Goal: Information Seeking & Learning: Learn about a topic

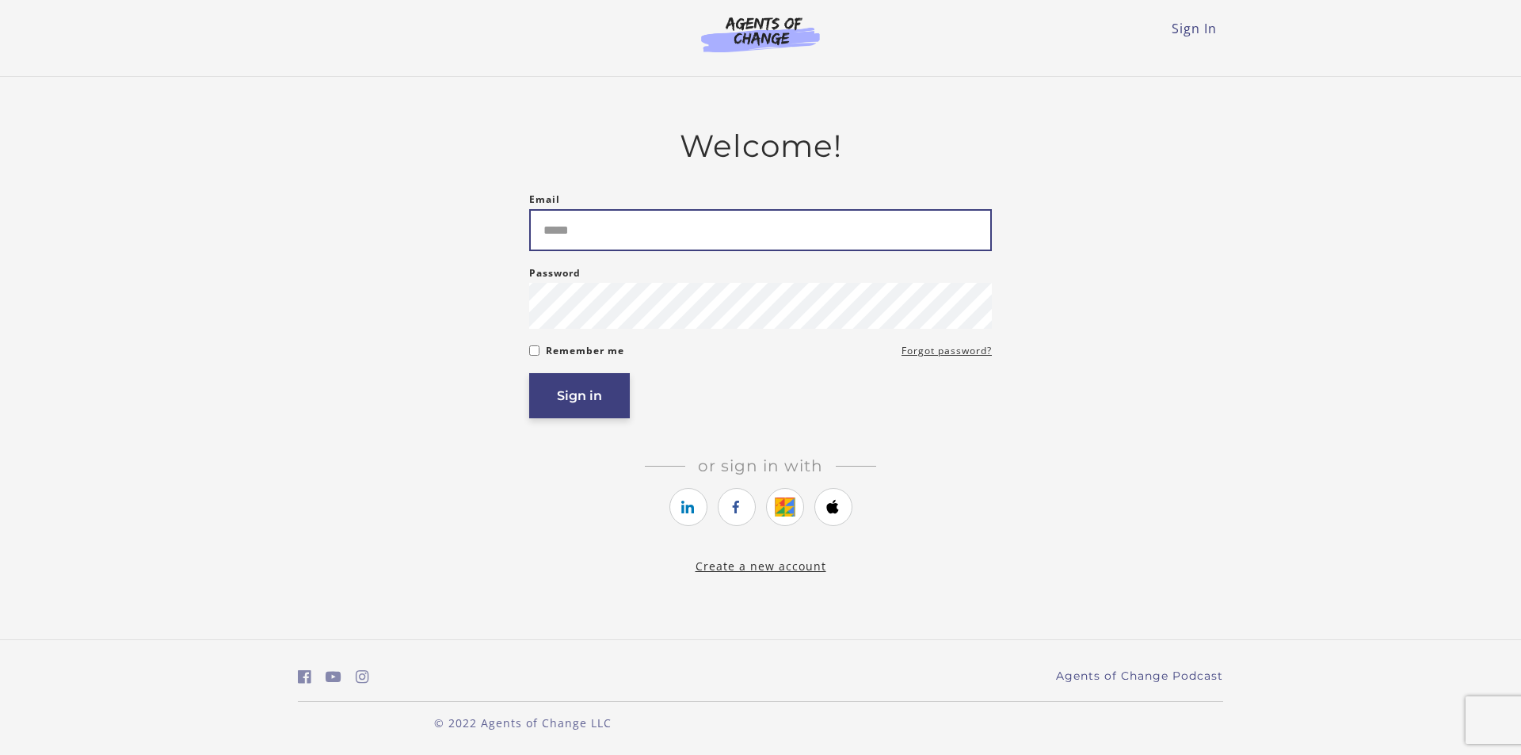
type input "**********"
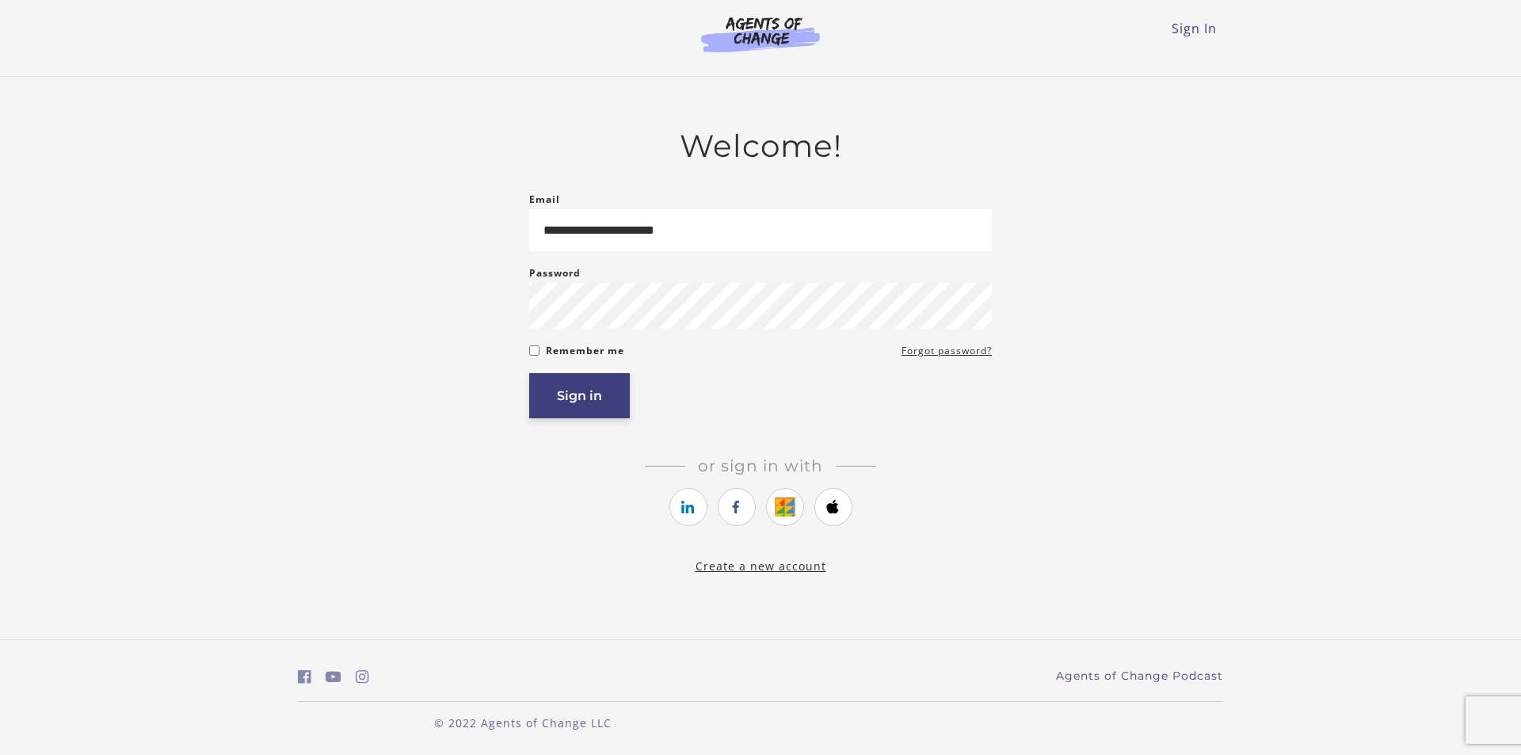
click at [568, 396] on button "Sign in" at bounding box center [579, 395] width 101 height 45
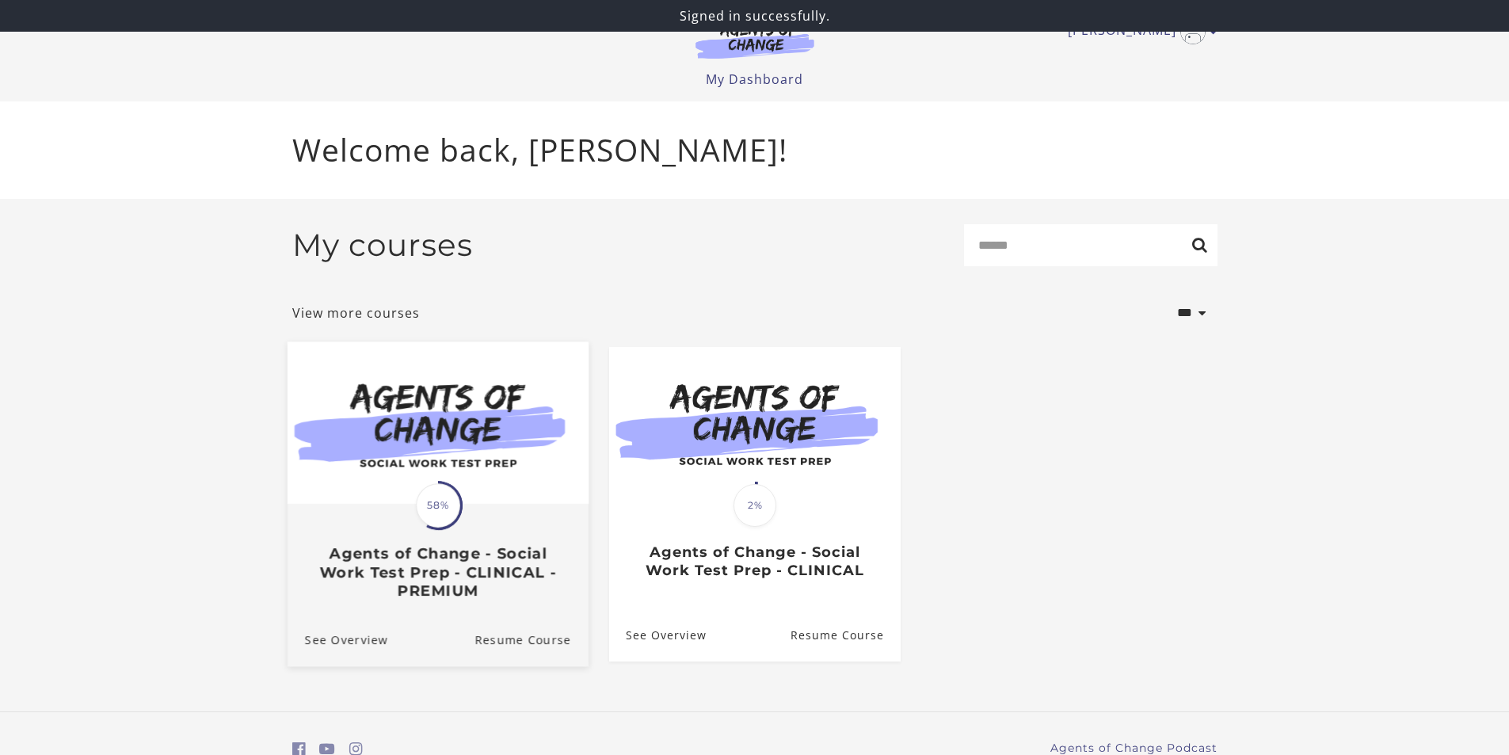
click at [448, 471] on img at bounding box center [437, 422] width 301 height 162
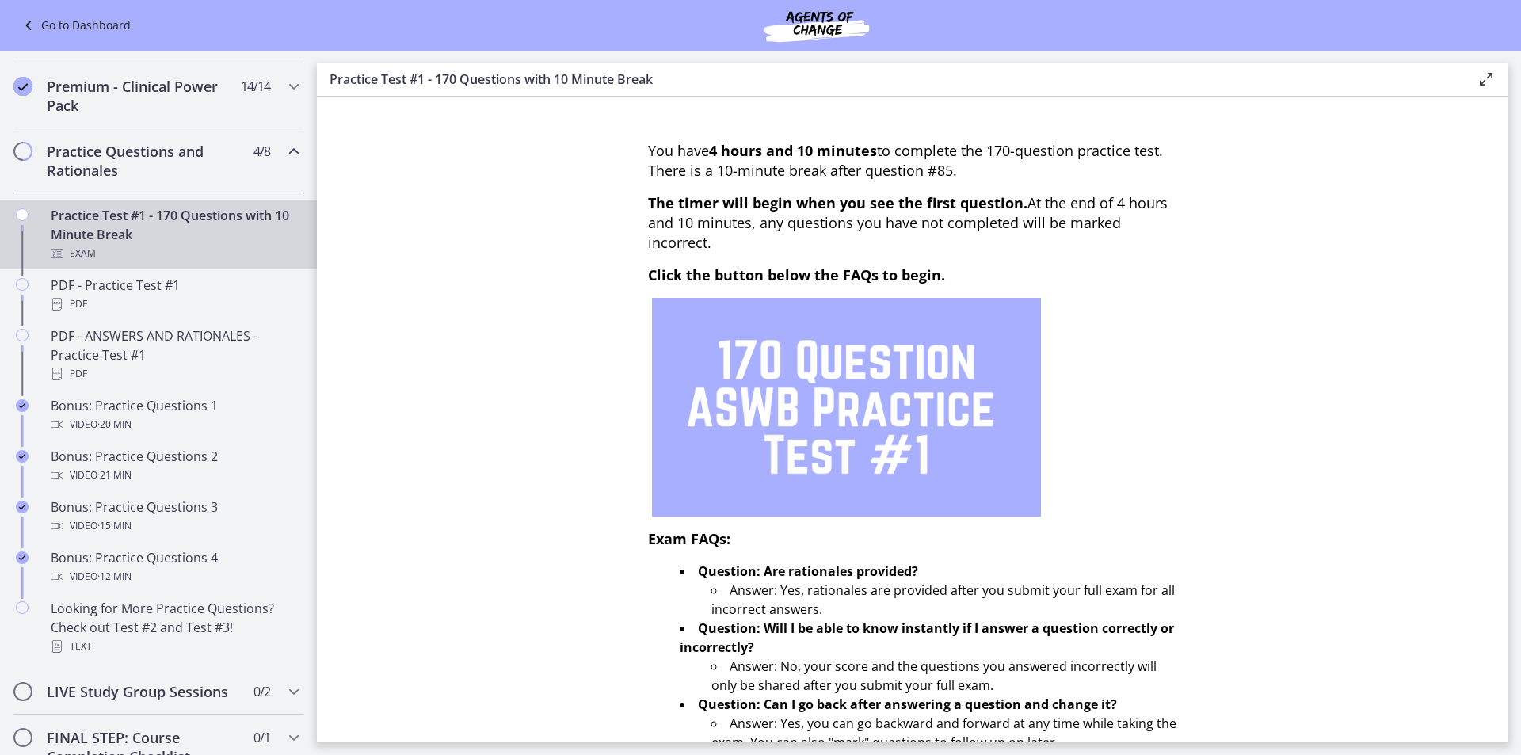
scroll to position [1069, 0]
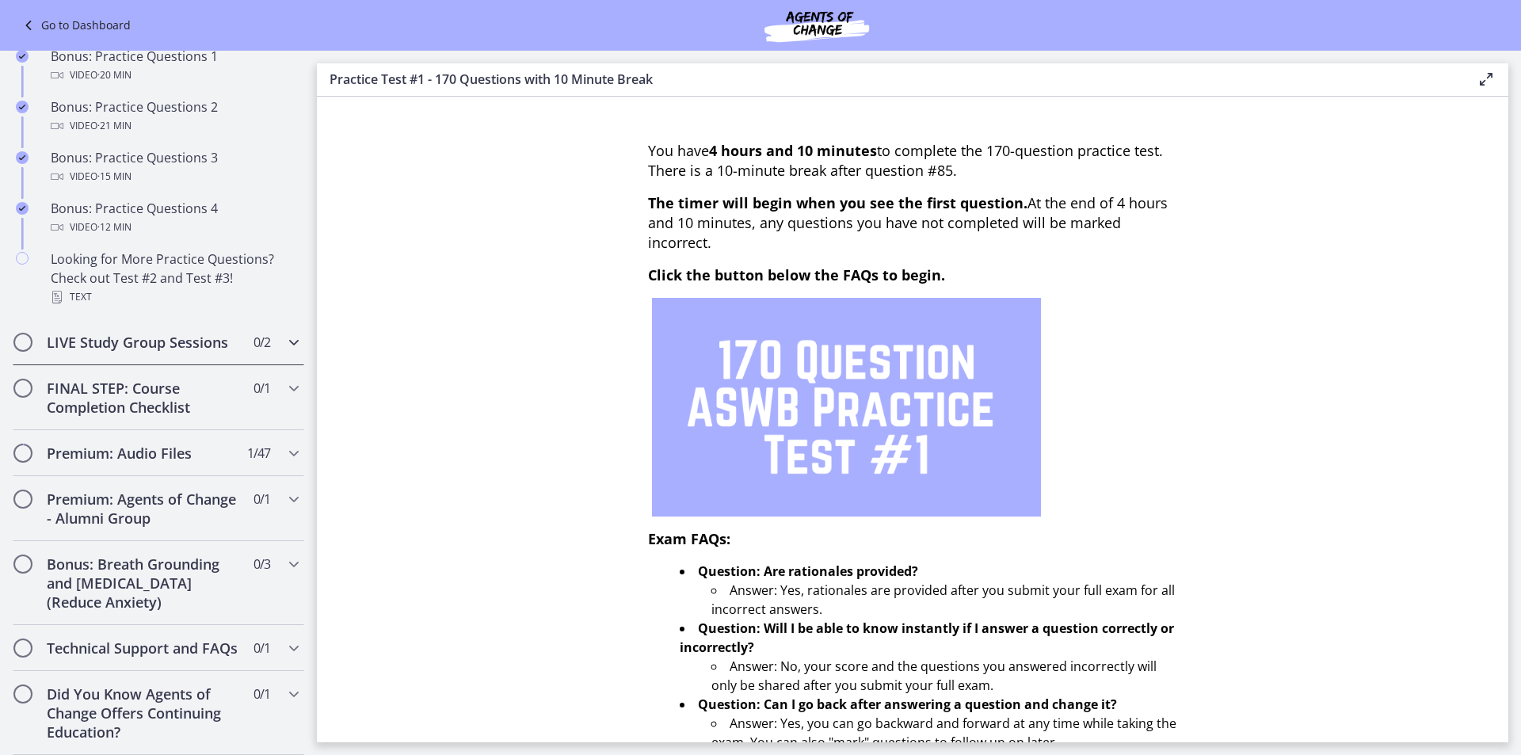
click at [158, 333] on div "LIVE Study Group Sessions 0 / 2 Completed" at bounding box center [158, 342] width 291 height 46
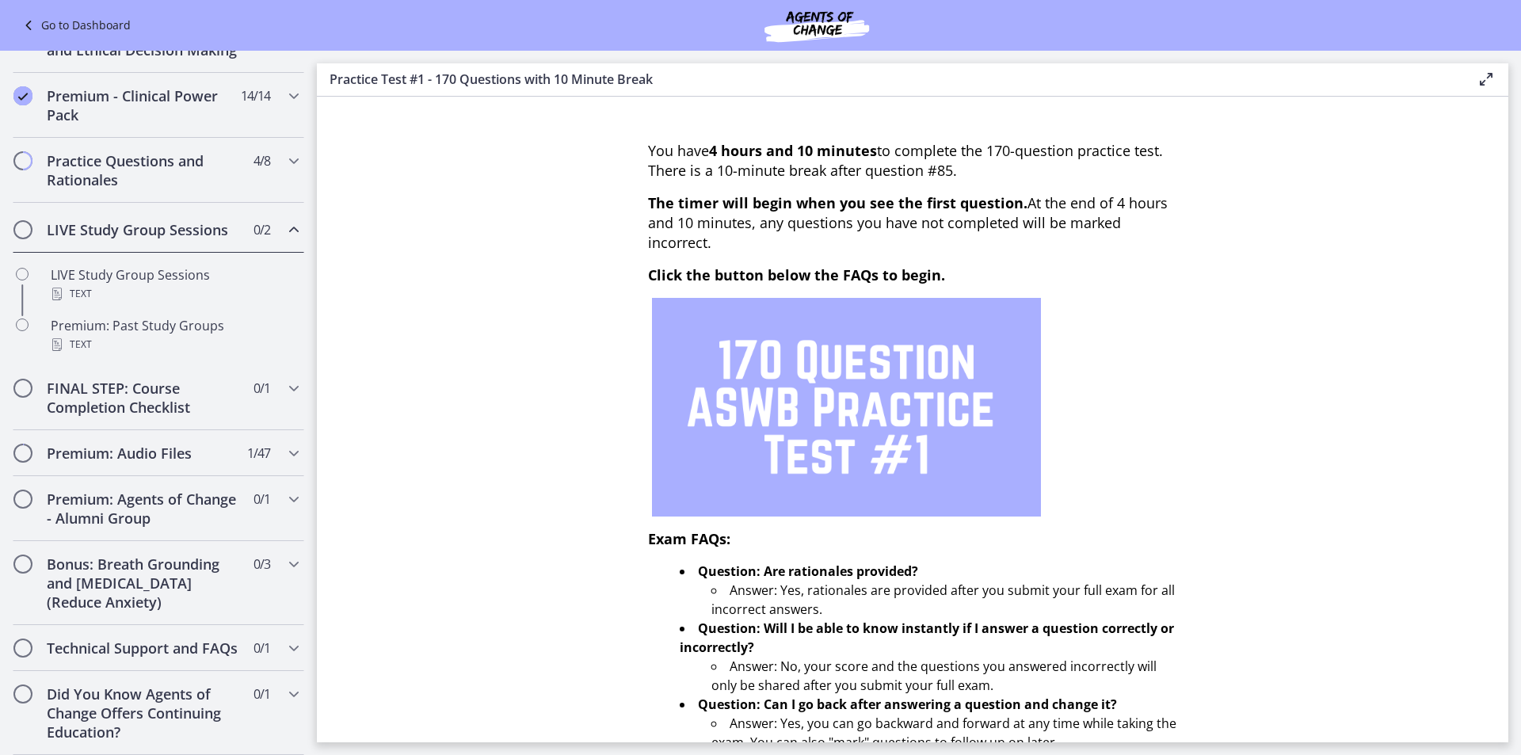
scroll to position [708, 0]
click at [162, 379] on h2 "FINAL STEP: Course Completion Checklist" at bounding box center [143, 398] width 193 height 38
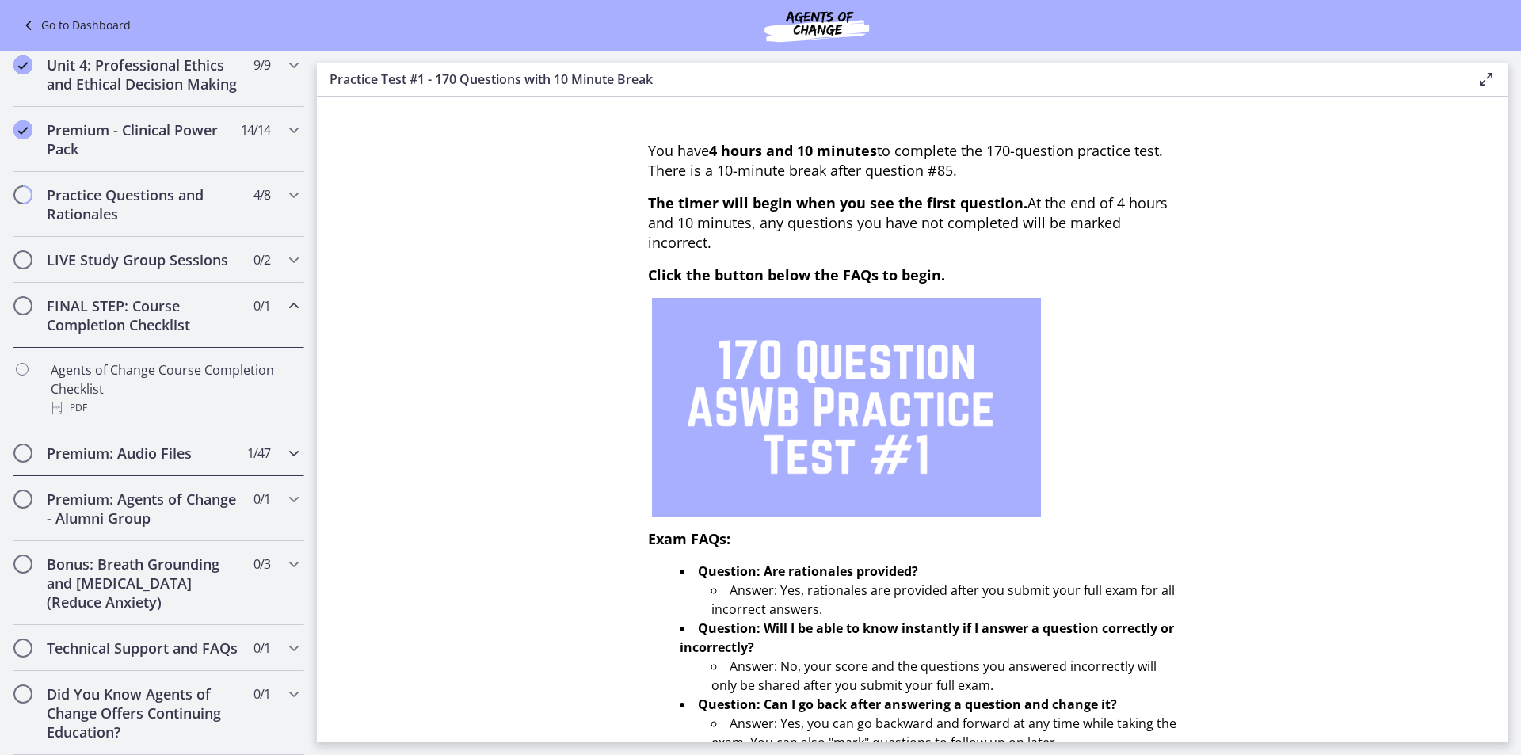
click at [165, 444] on h2 "Premium: Audio Files" at bounding box center [143, 453] width 193 height 19
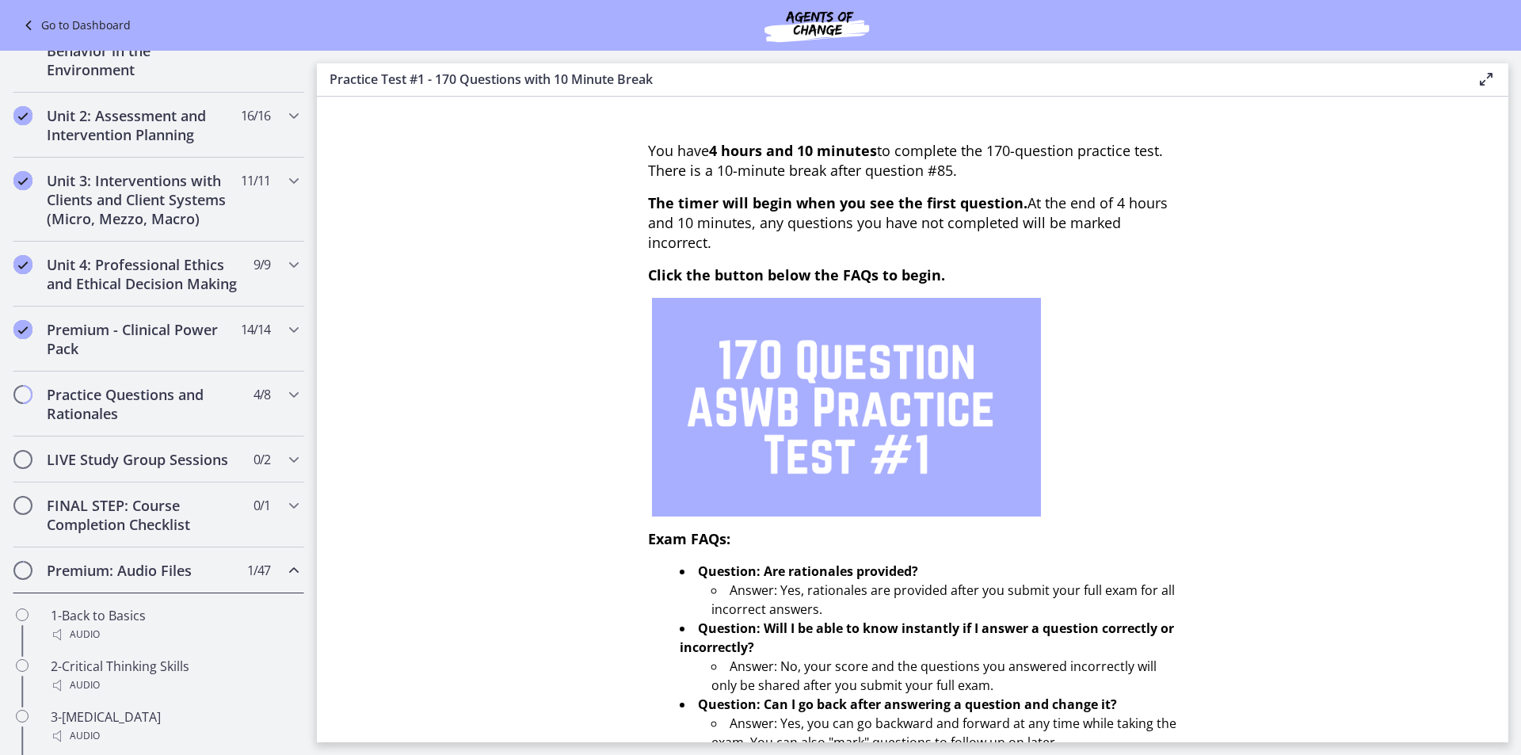
scroll to position [451, 0]
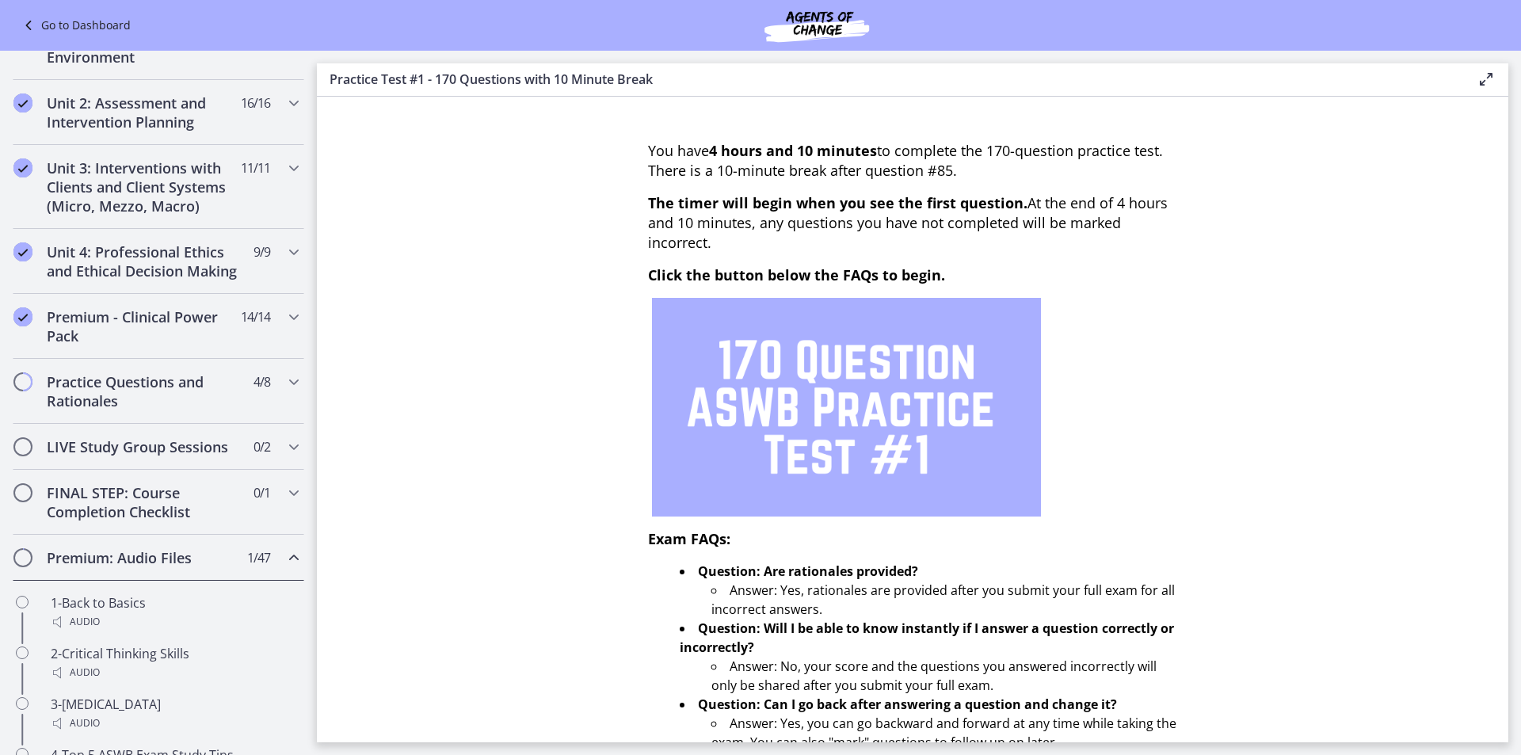
click at [188, 581] on div "Premium: Audio Files 1 / 47 Completed" at bounding box center [158, 558] width 291 height 46
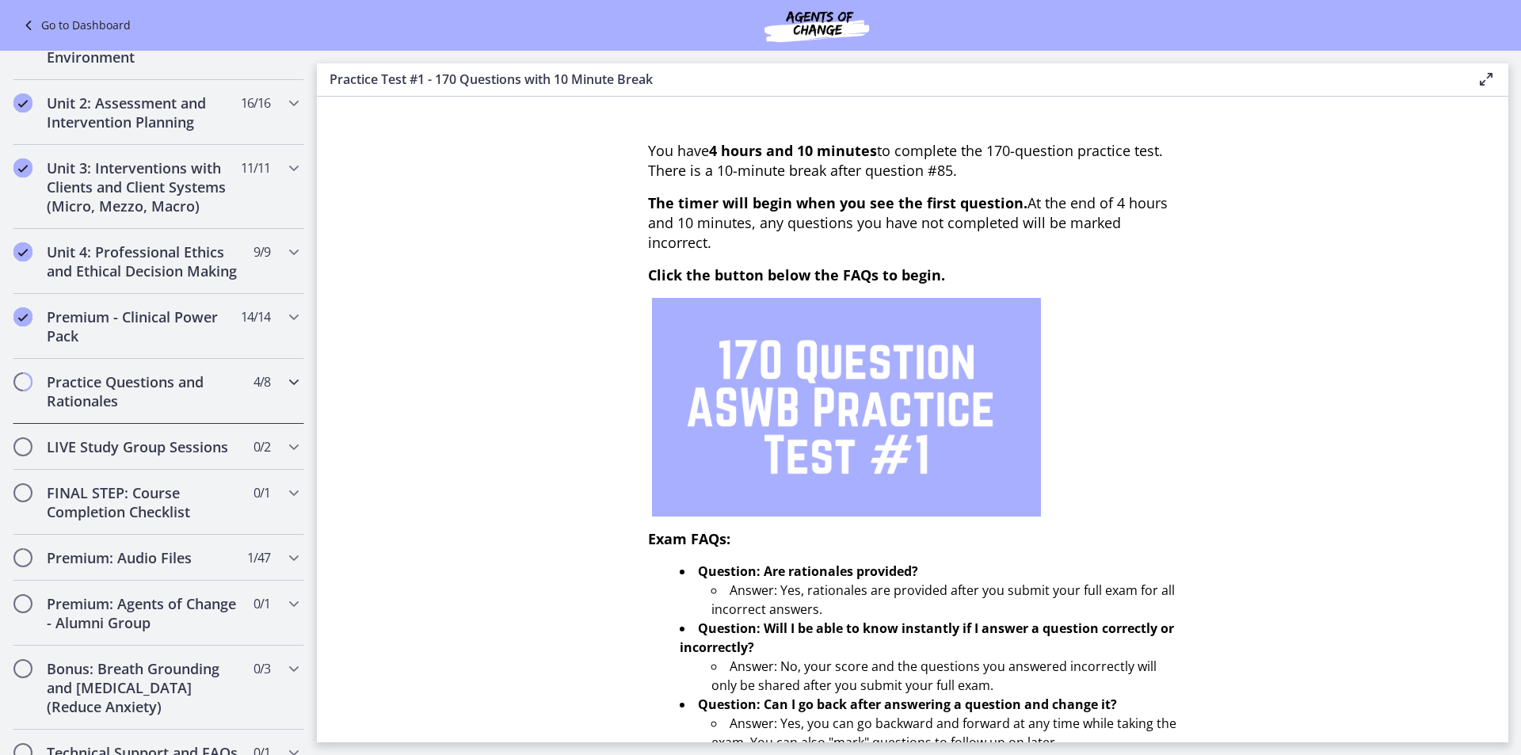
click at [181, 410] on h2 "Practice Questions and Rationales" at bounding box center [143, 391] width 193 height 38
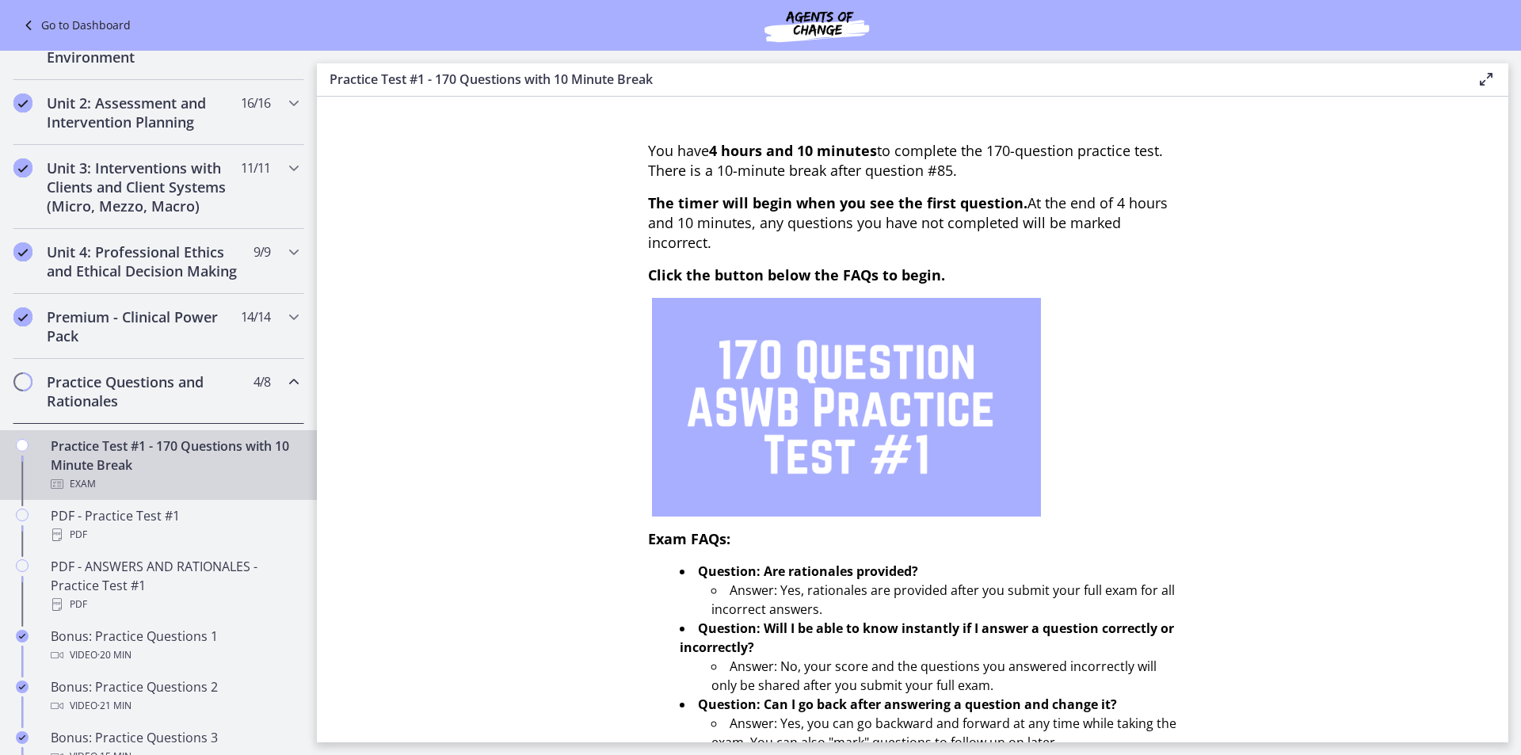
click at [171, 493] on div "Exam" at bounding box center [174, 483] width 247 height 19
click at [194, 544] on div "PDF" at bounding box center [174, 534] width 247 height 19
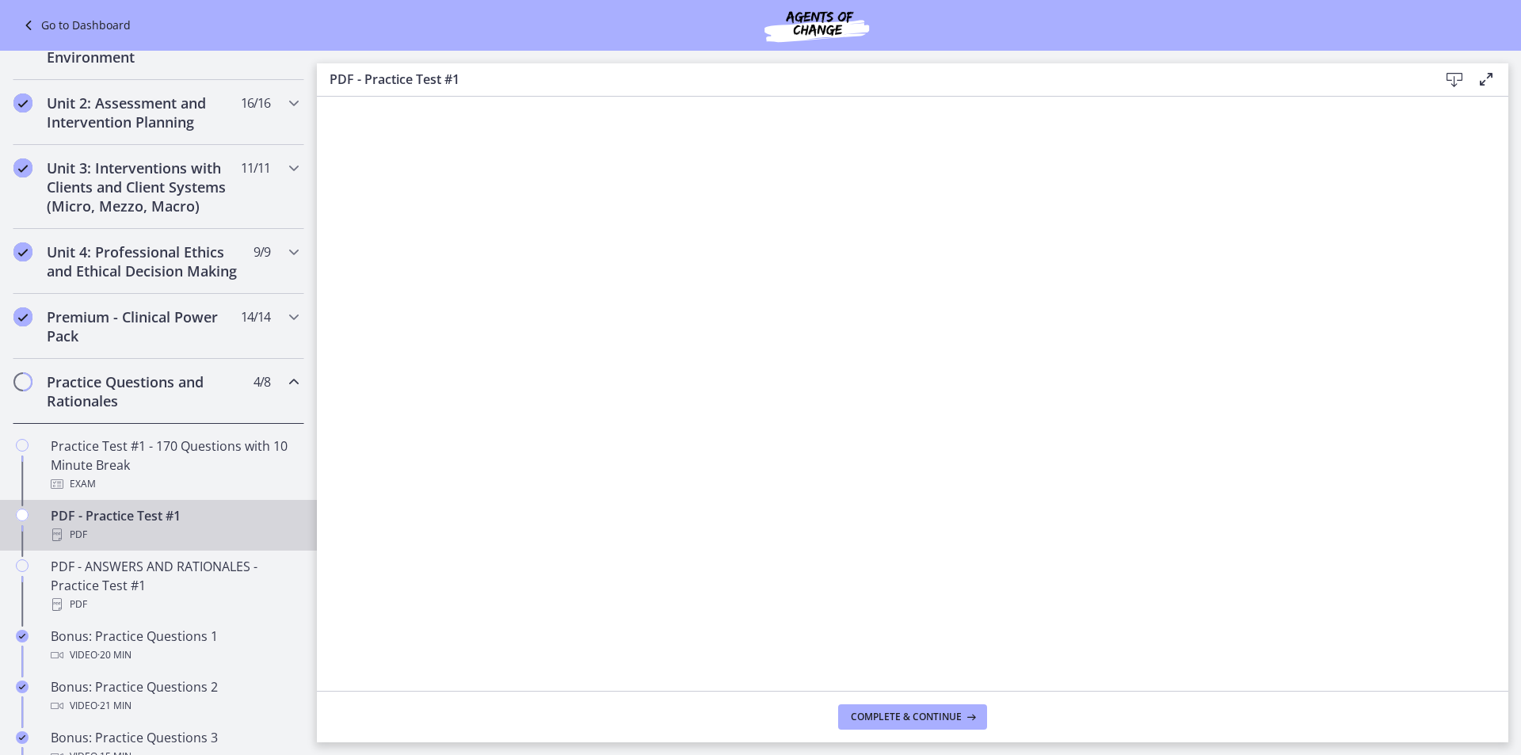
click at [1453, 85] on icon at bounding box center [1454, 79] width 19 height 19
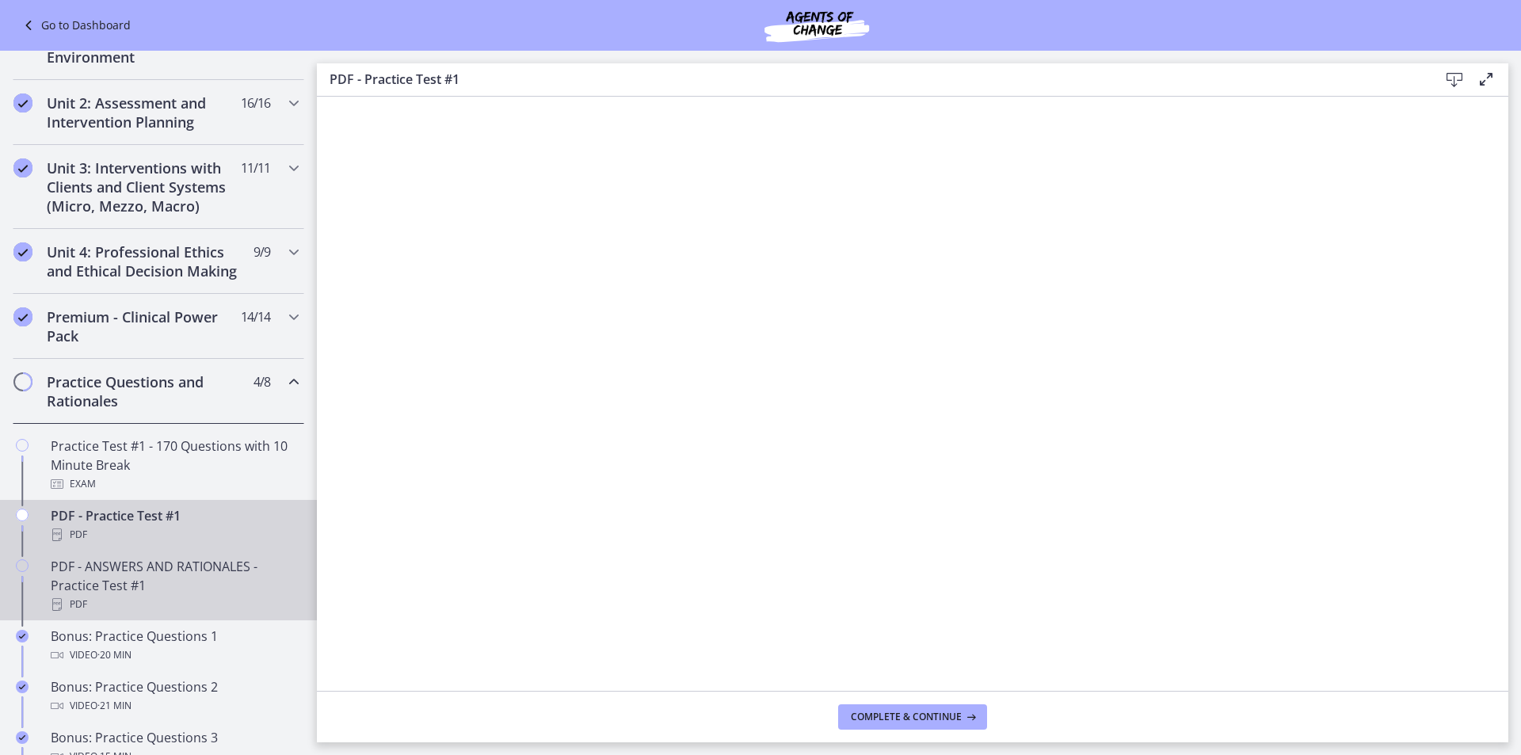
click at [231, 614] on div "PDF" at bounding box center [174, 604] width 247 height 19
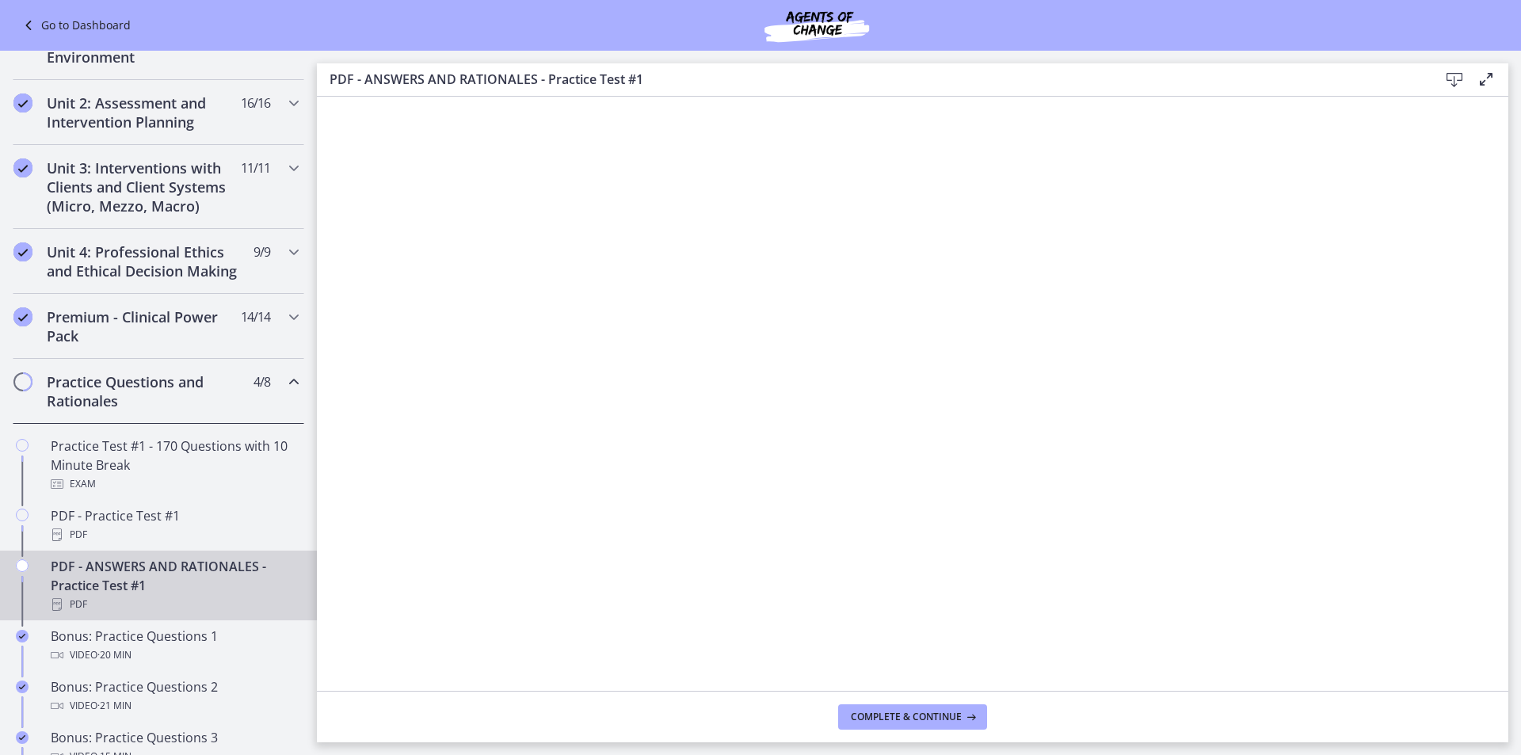
click at [1449, 72] on icon at bounding box center [1454, 79] width 19 height 19
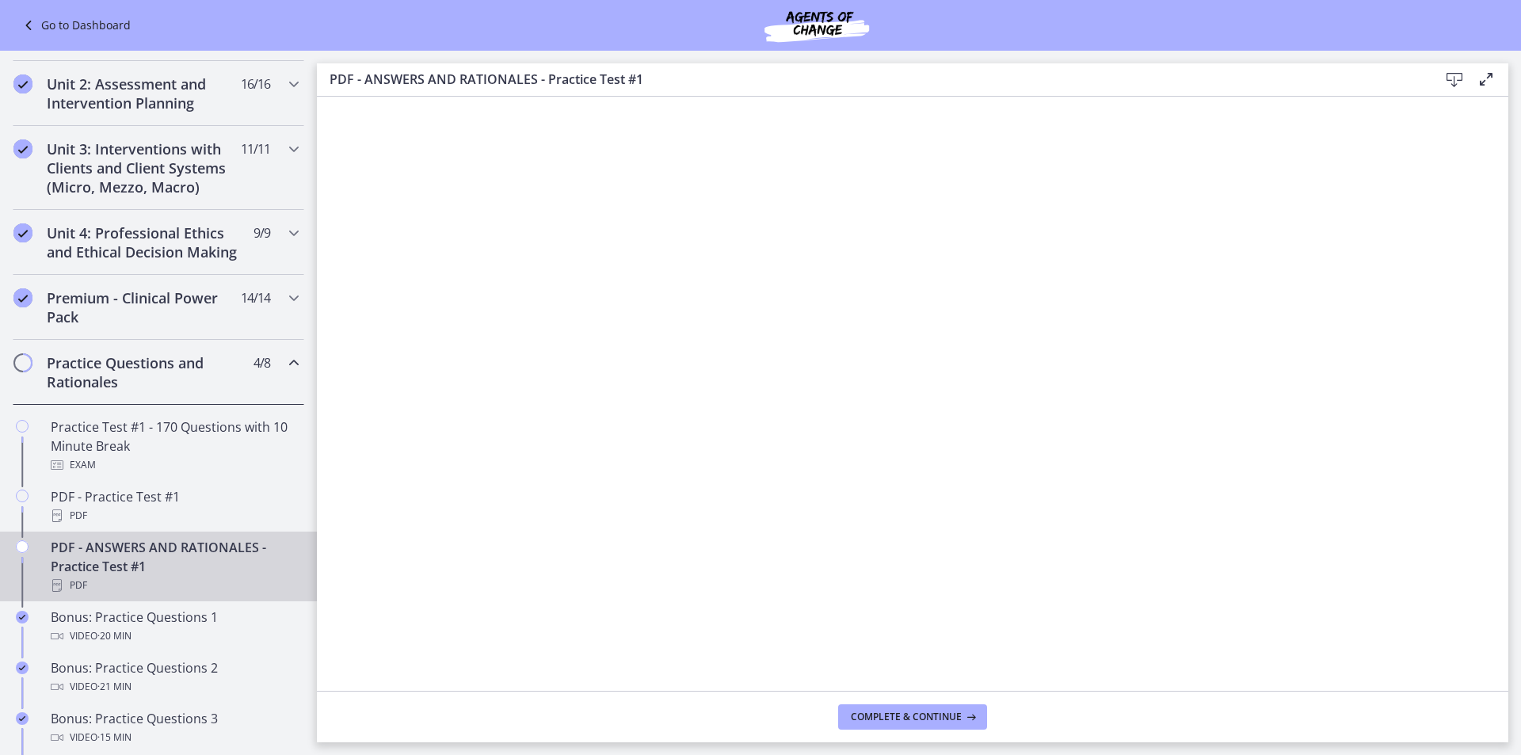
scroll to position [445, 0]
